Goal: Information Seeking & Learning: Learn about a topic

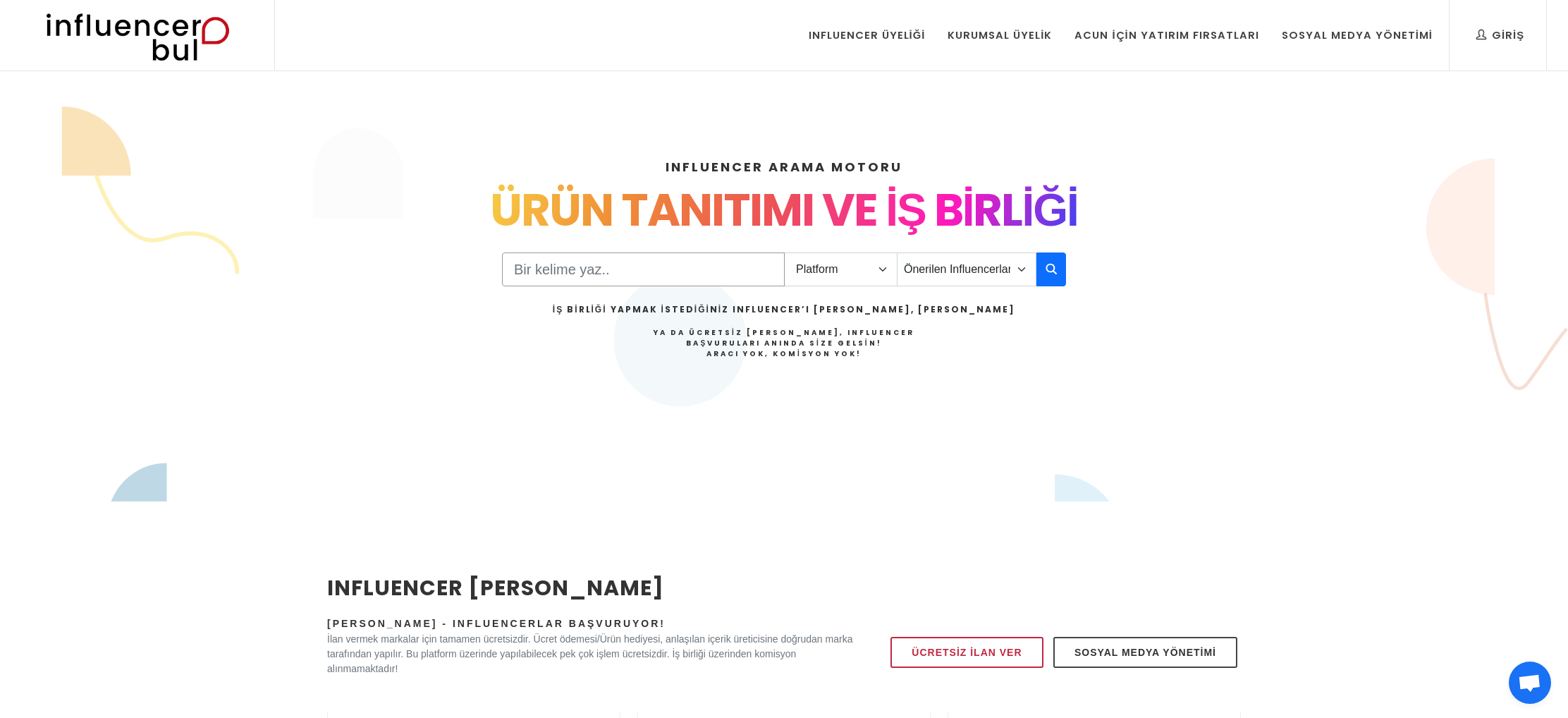
click at [598, 283] on input "Search" at bounding box center [644, 269] width 283 height 34
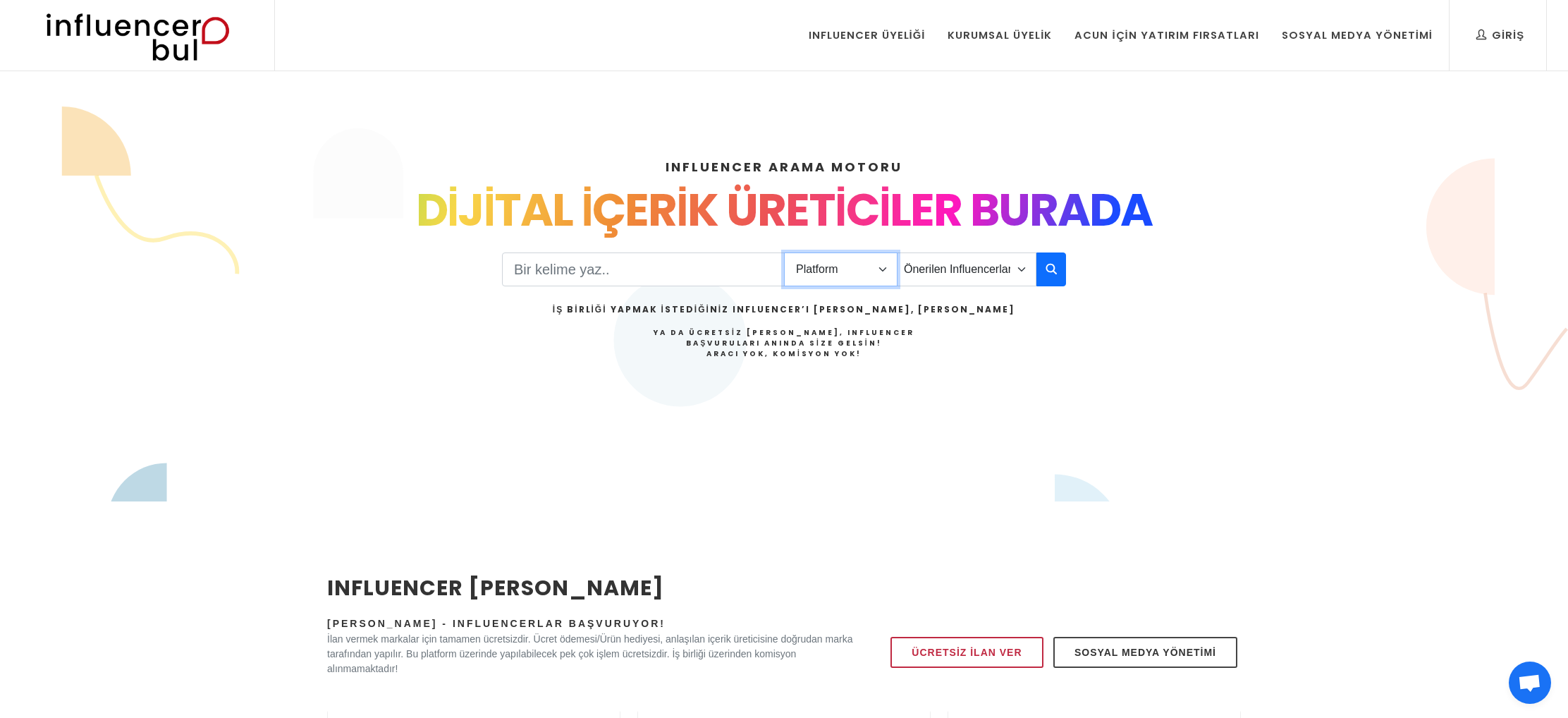
click at [861, 272] on select "Platform Instagram Facebook Youtube Tiktok Twitter Twitch" at bounding box center [840, 269] width 114 height 34
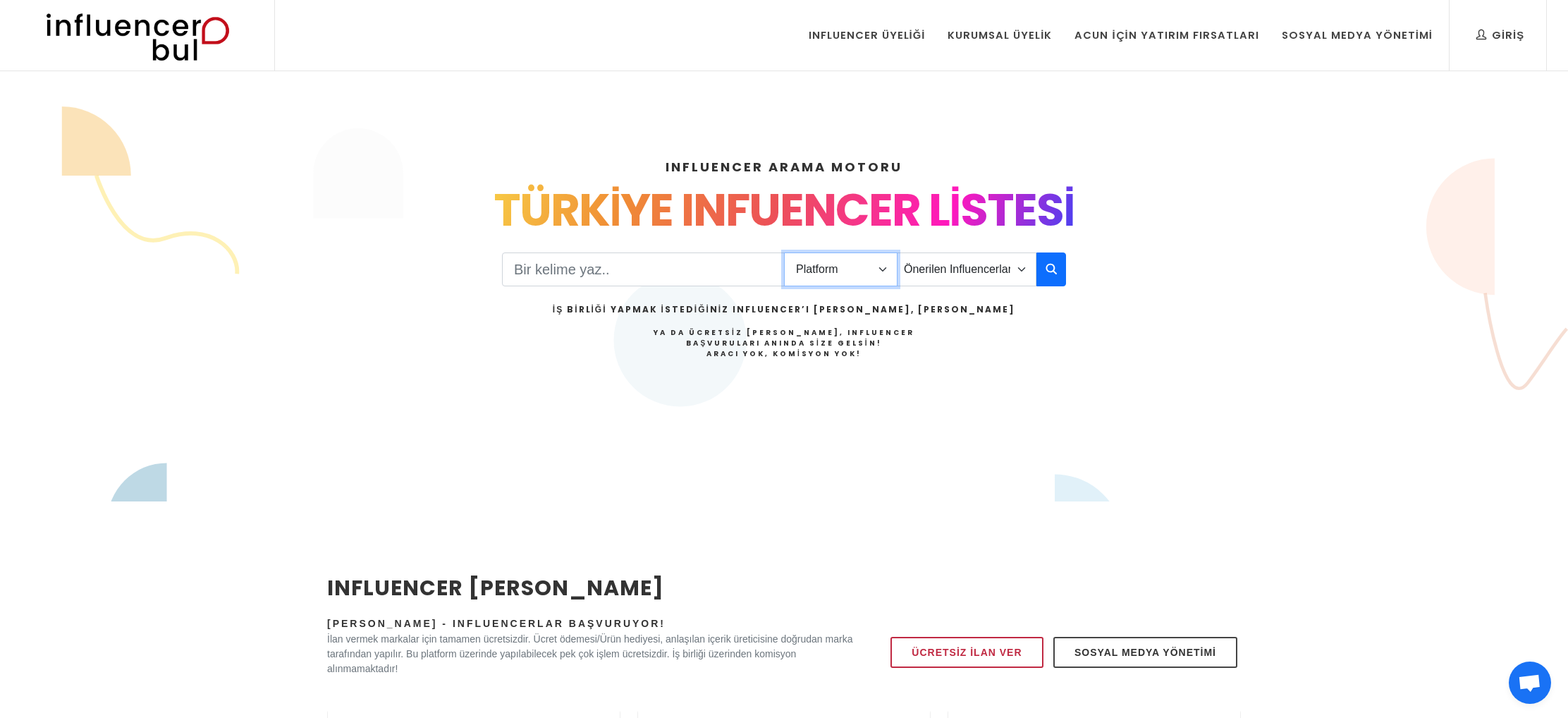
select select "1"
click at [784, 252] on select "Platform Instagram Facebook Youtube Tiktok Twitter Twitch" at bounding box center [840, 269] width 114 height 34
click at [982, 268] on select "Önerilen Influencerlar Aile & Çocuk & Ebeveyn Alışveriş & Giyim & Aksesuar Arab…" at bounding box center [966, 269] width 139 height 34
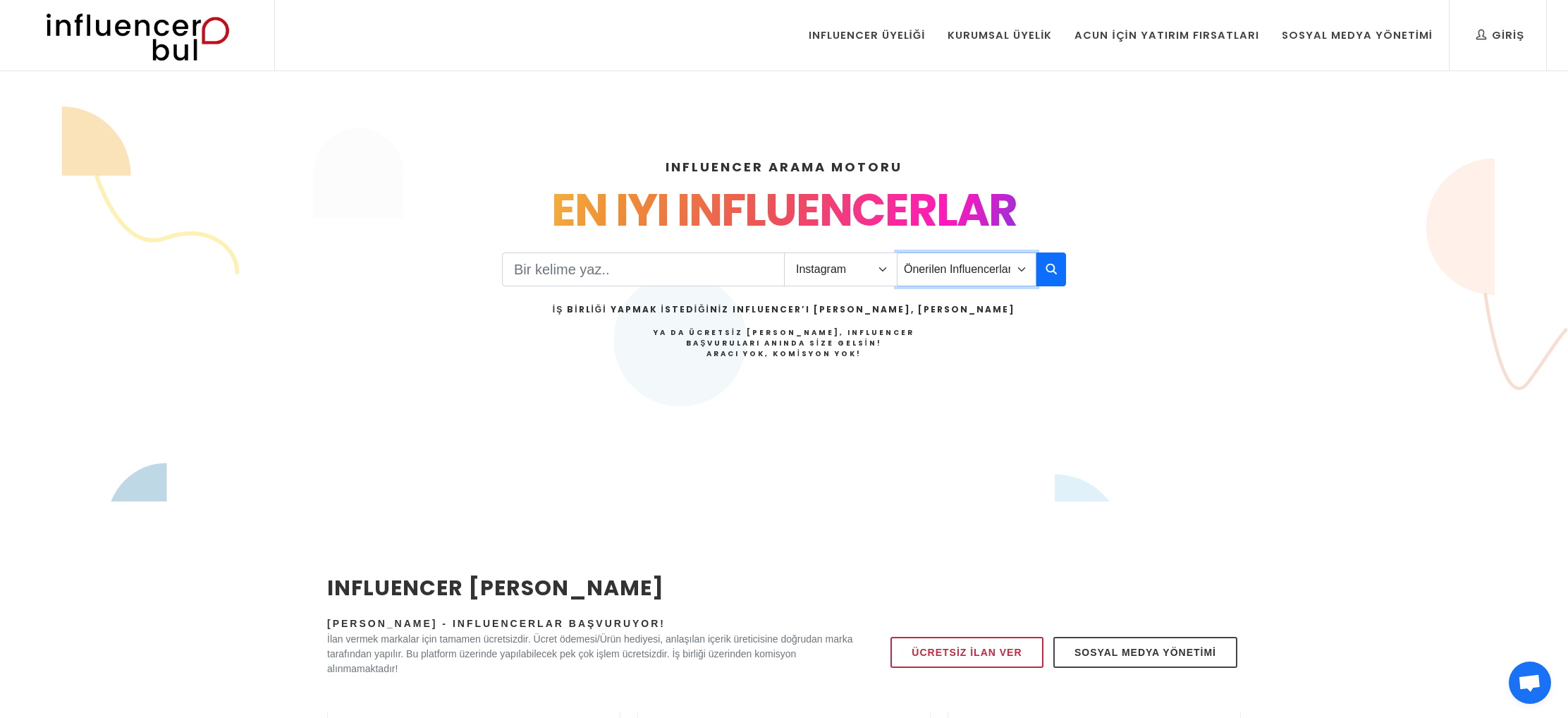
select select "37"
click at [897, 252] on select "Önerilen Influencerlar Aile & Çocuk & Ebeveyn Alışveriş & Giyim & Aksesuar Arab…" at bounding box center [966, 269] width 139 height 34
click at [1052, 271] on icon "button" at bounding box center [1051, 269] width 11 height 17
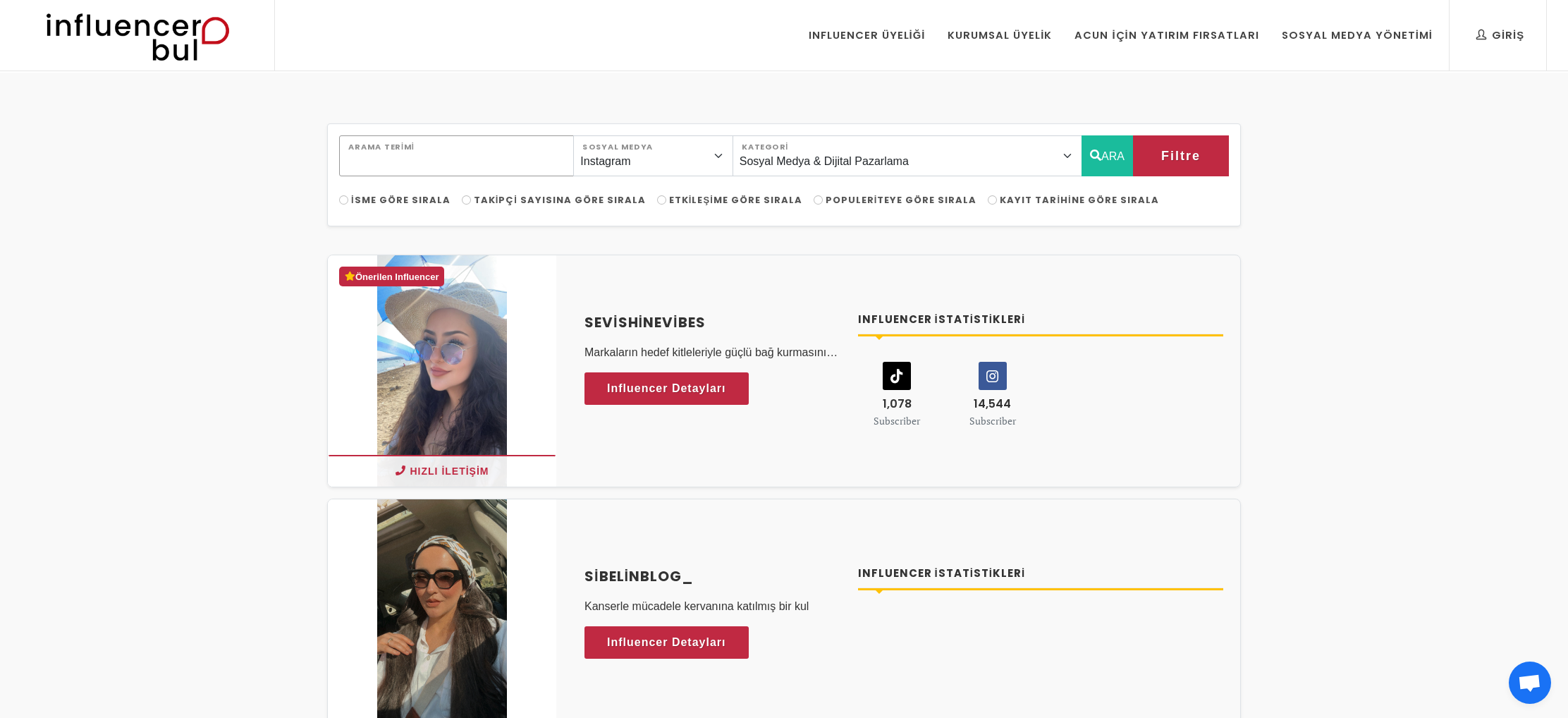
click at [454, 160] on input "Arama Terimi" at bounding box center [456, 155] width 235 height 41
click at [671, 154] on select "Instagram Facebook Youtube Tiktok Twitter Twitch" at bounding box center [652, 155] width 159 height 41
click at [576, 135] on select "Instagram Facebook Youtube Tiktok Twitter Twitch" at bounding box center [652, 155] width 159 height 41
click at [1090, 155] on icon "button" at bounding box center [1096, 155] width 11 height 17
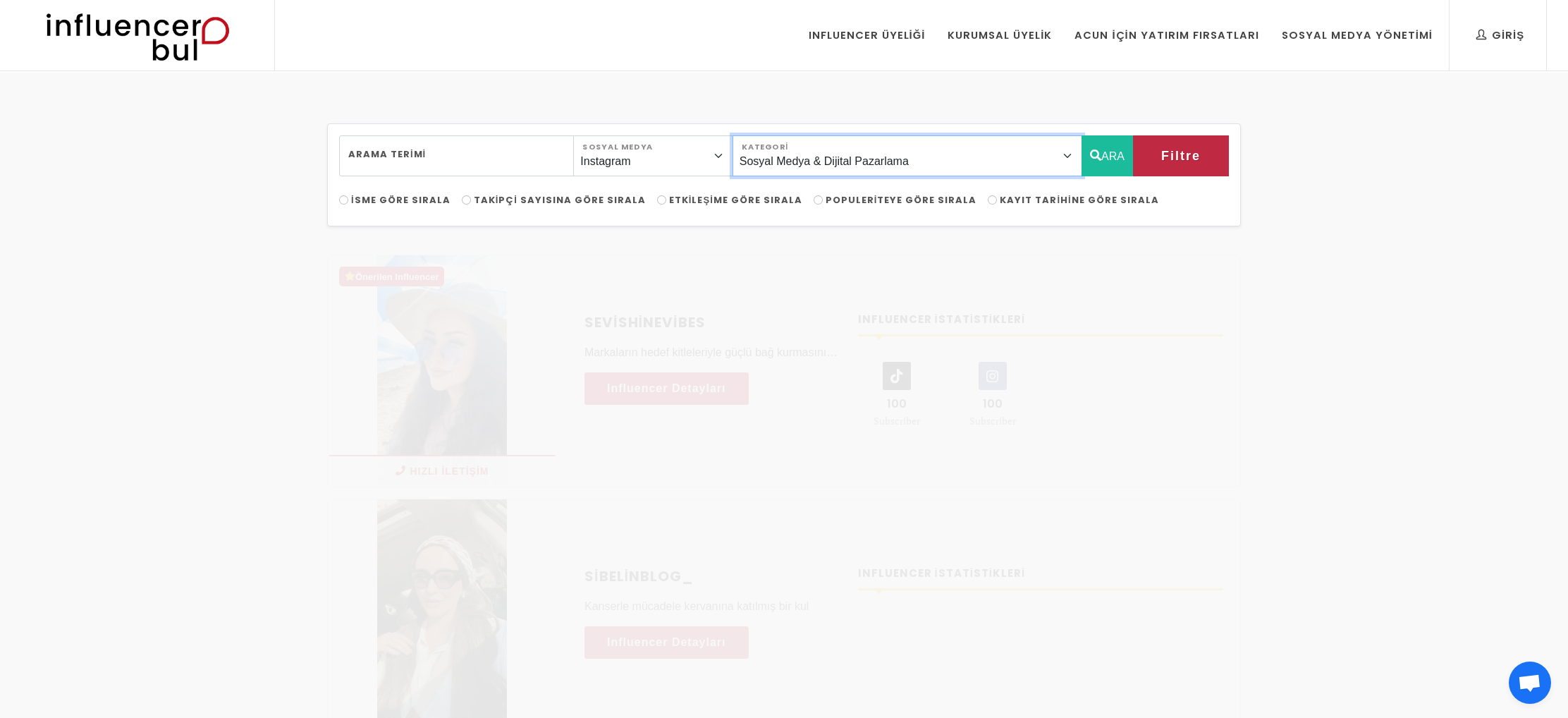
click at [1071, 156] on select "Önerilen Influencerlar Aile & [PERSON_NAME] & [PERSON_NAME] [PERSON_NAME] & [PE…" at bounding box center [907, 155] width 349 height 41
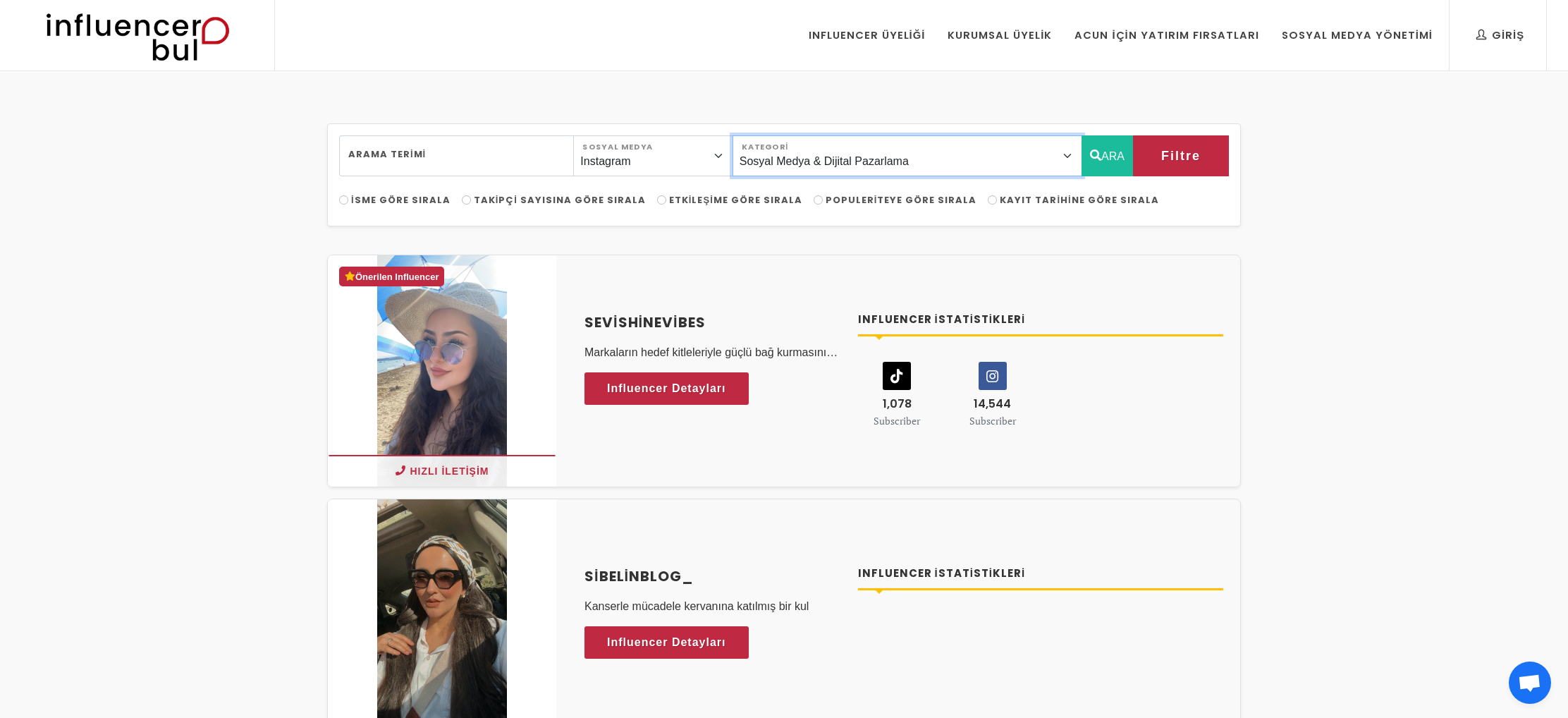
select select "23"
click at [764, 135] on select "Önerilen Influencerlar Aile & [PERSON_NAME] & [PERSON_NAME] [PERSON_NAME] & [PE…" at bounding box center [907, 155] width 349 height 41
click at [1112, 153] on button "ARA" at bounding box center [1107, 155] width 51 height 41
